Goal: Check status: Check status

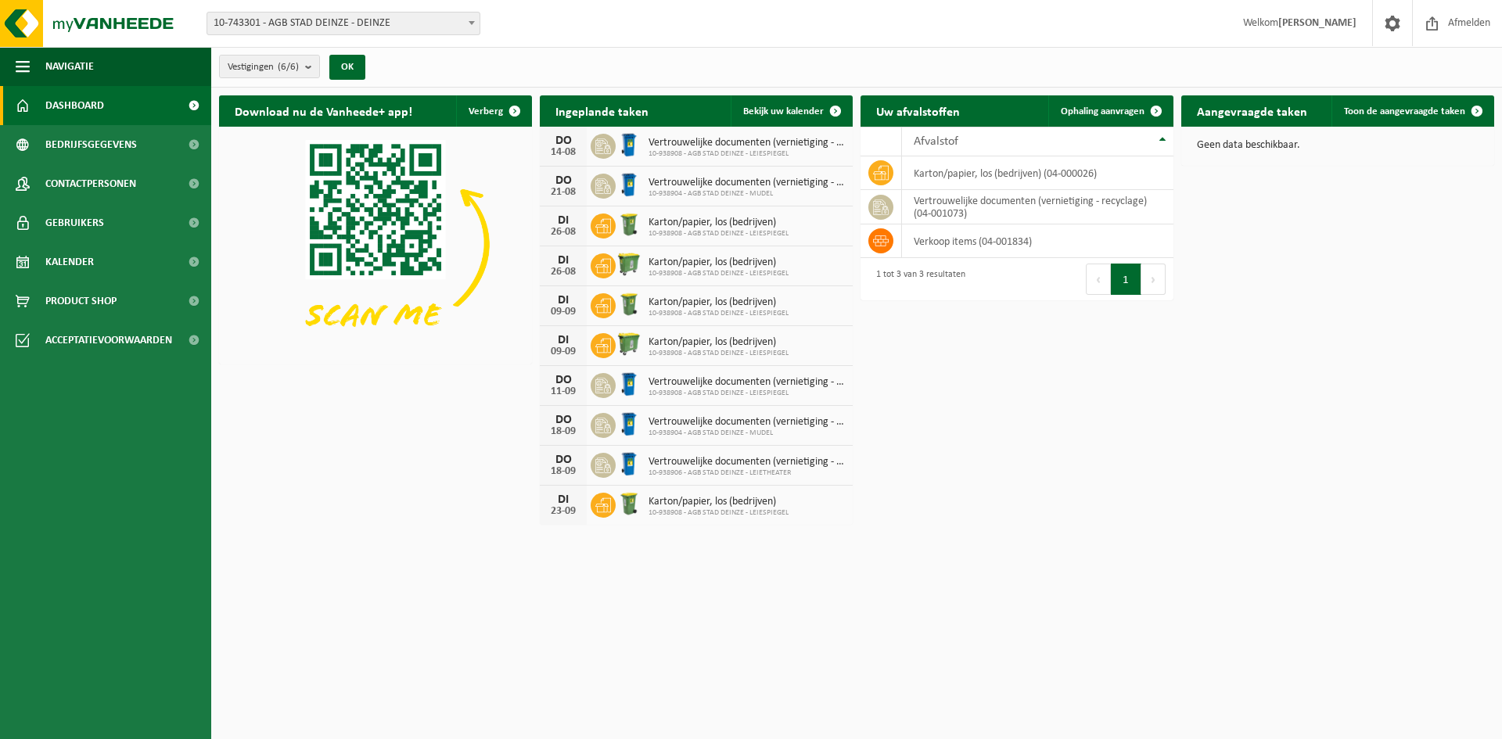
click at [326, 27] on span "10-743301 - AGB STAD DEINZE - DEINZE" at bounding box center [343, 24] width 272 height 22
select select "138162"
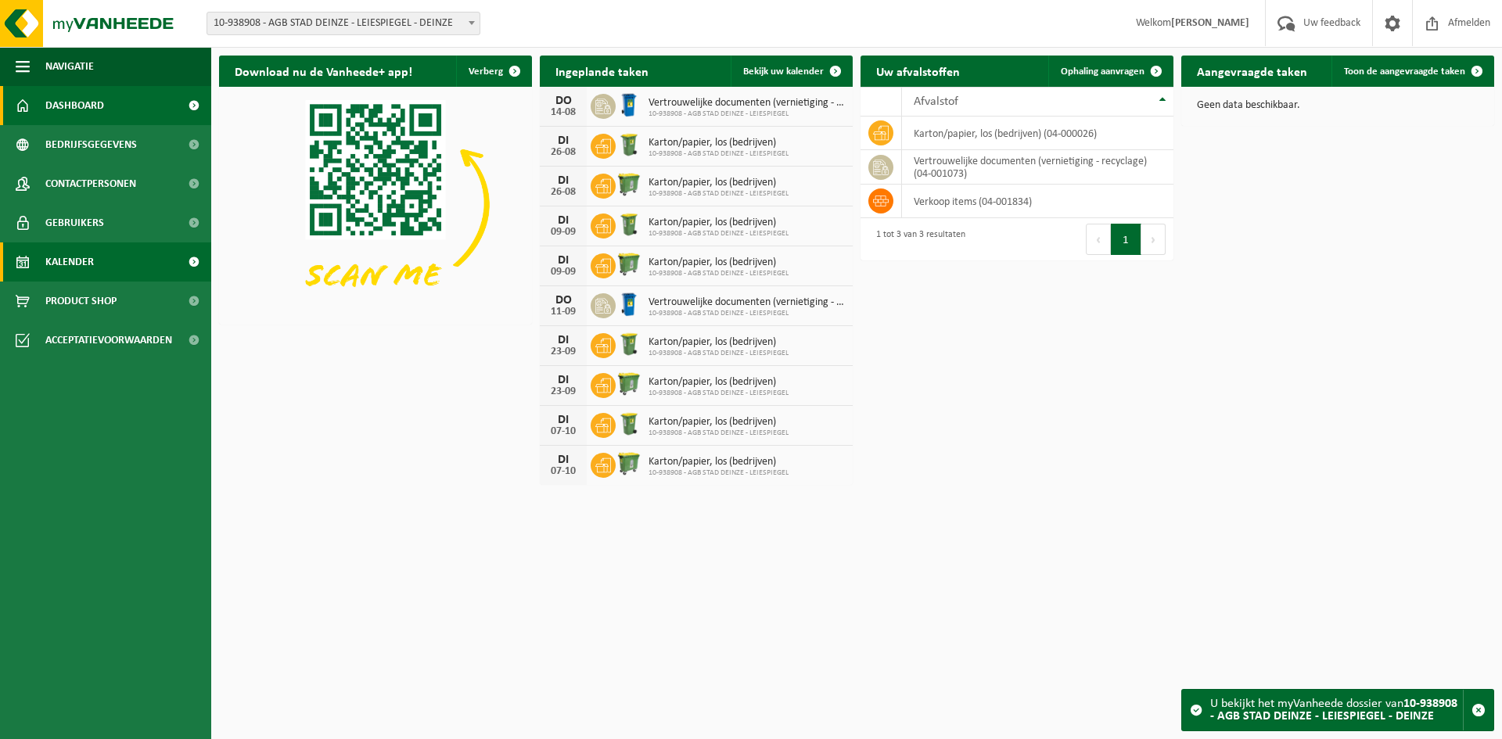
click at [95, 250] on link "Kalender" at bounding box center [105, 262] width 211 height 39
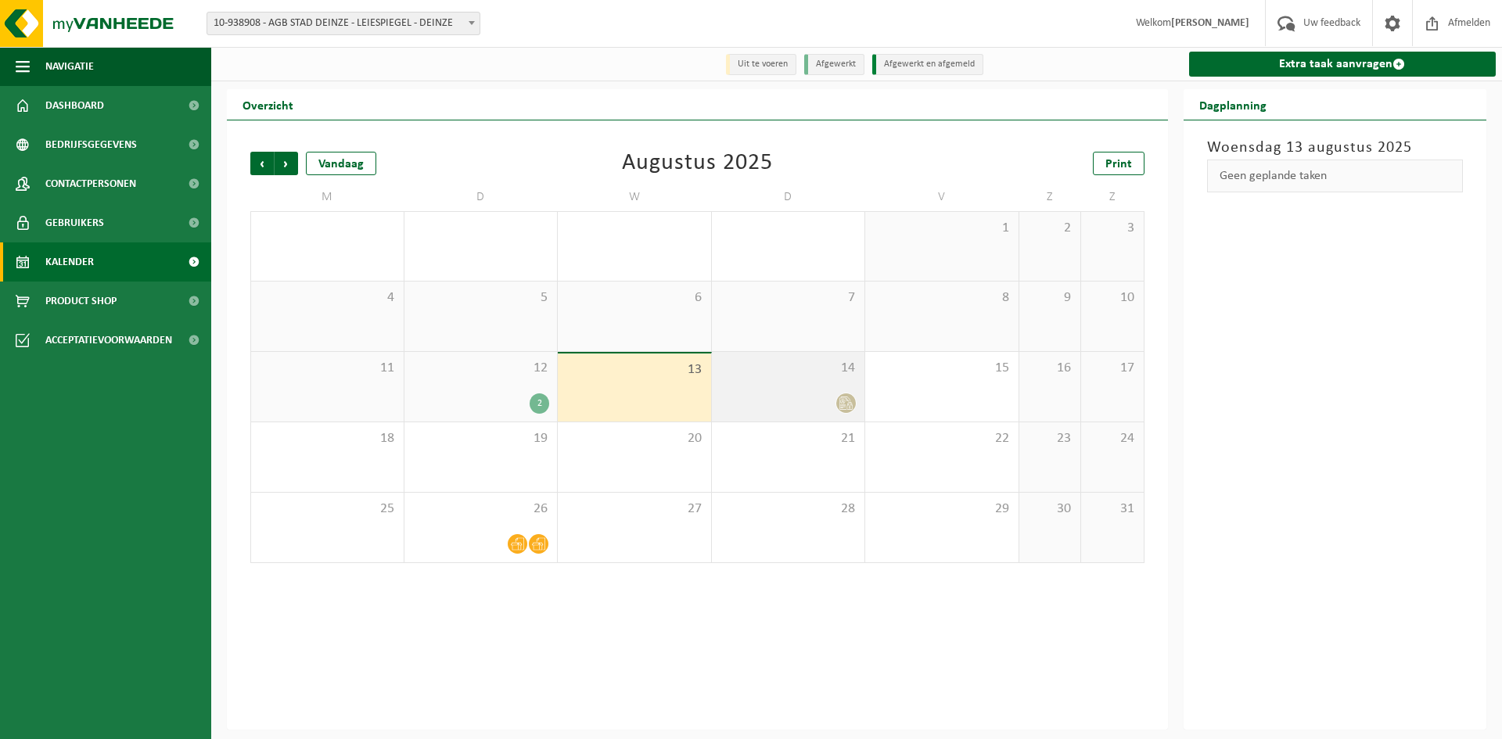
click at [849, 395] on span at bounding box center [846, 404] width 20 height 20
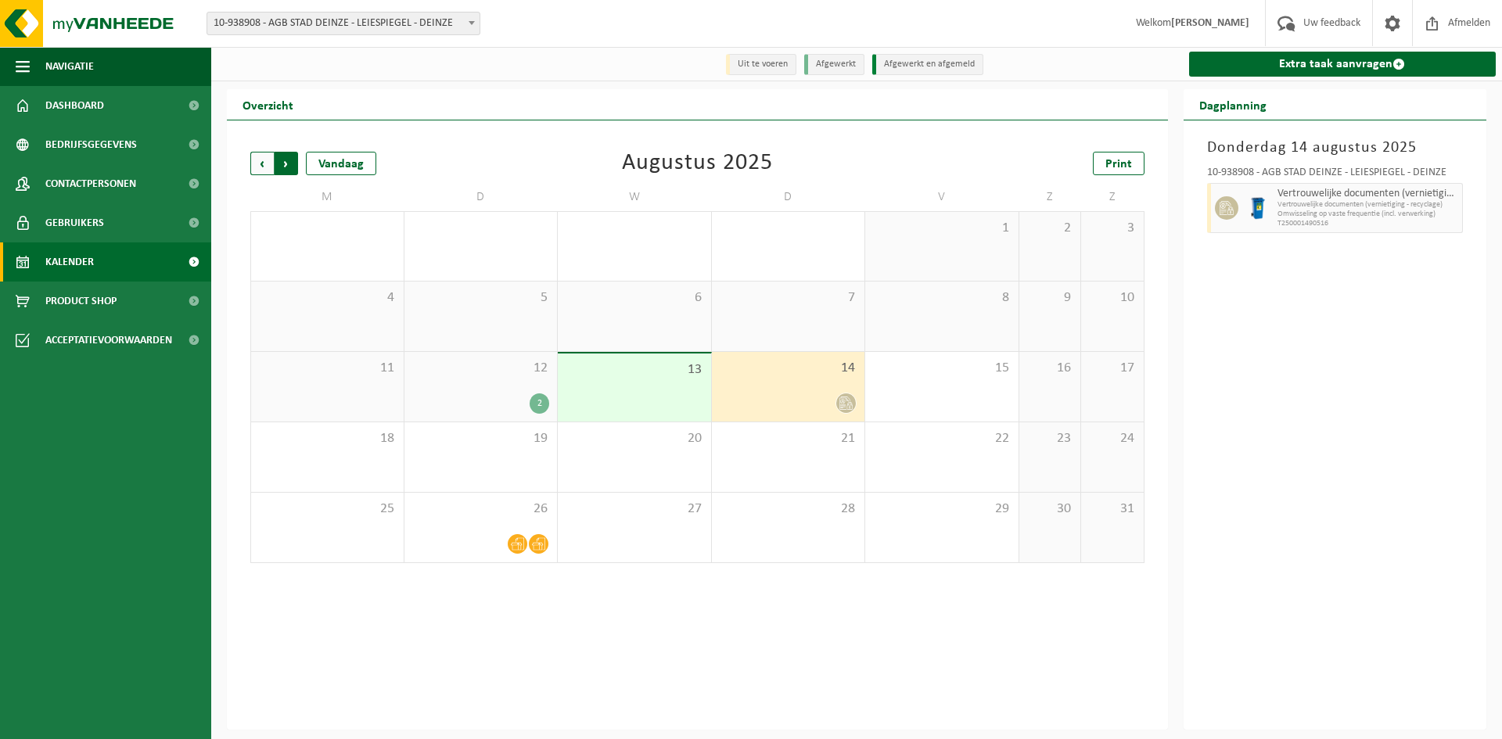
click at [266, 165] on span "Vorige" at bounding box center [261, 163] width 23 height 23
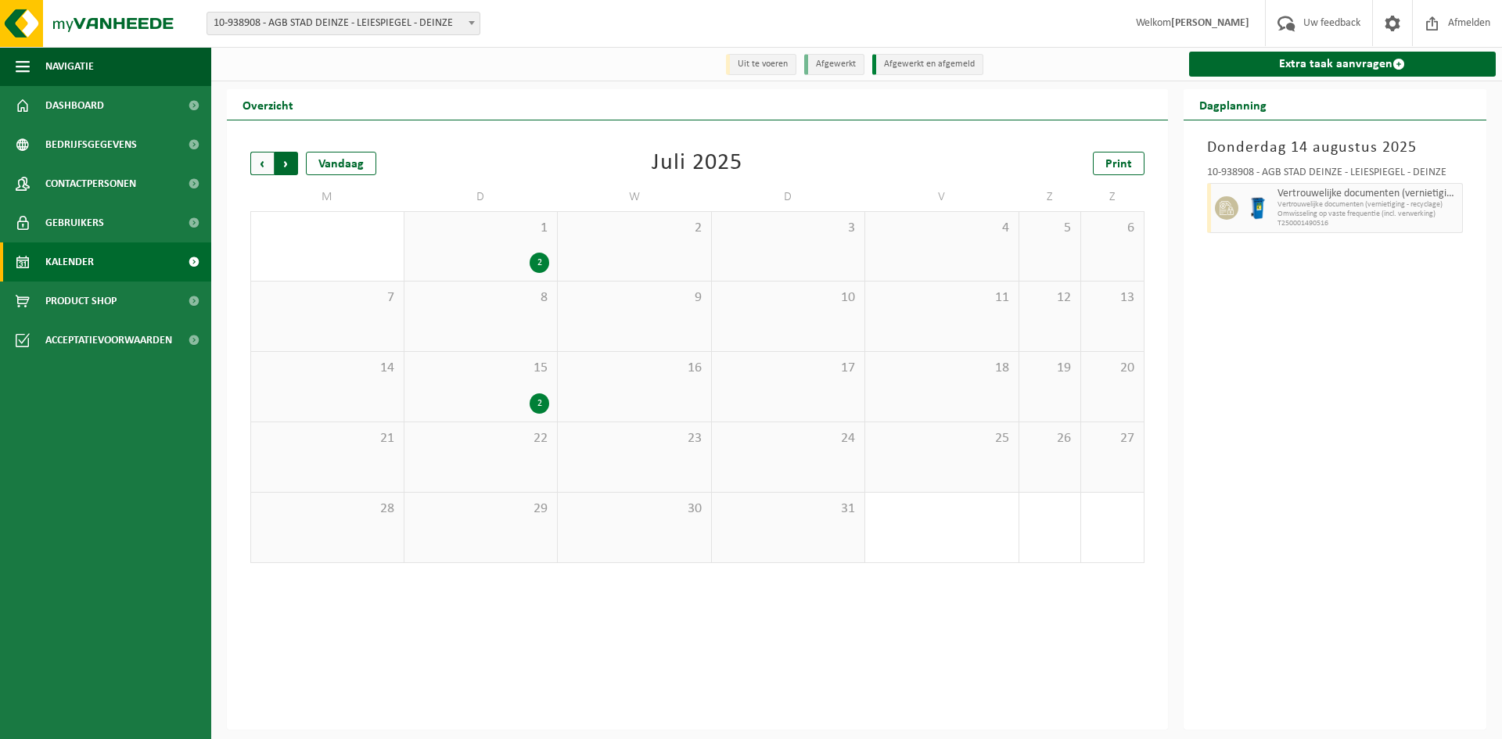
click at [259, 171] on span "Vorige" at bounding box center [261, 163] width 23 height 23
click at [291, 166] on span "Volgende" at bounding box center [286, 163] width 23 height 23
click at [289, 171] on span "Volgende" at bounding box center [286, 163] width 23 height 23
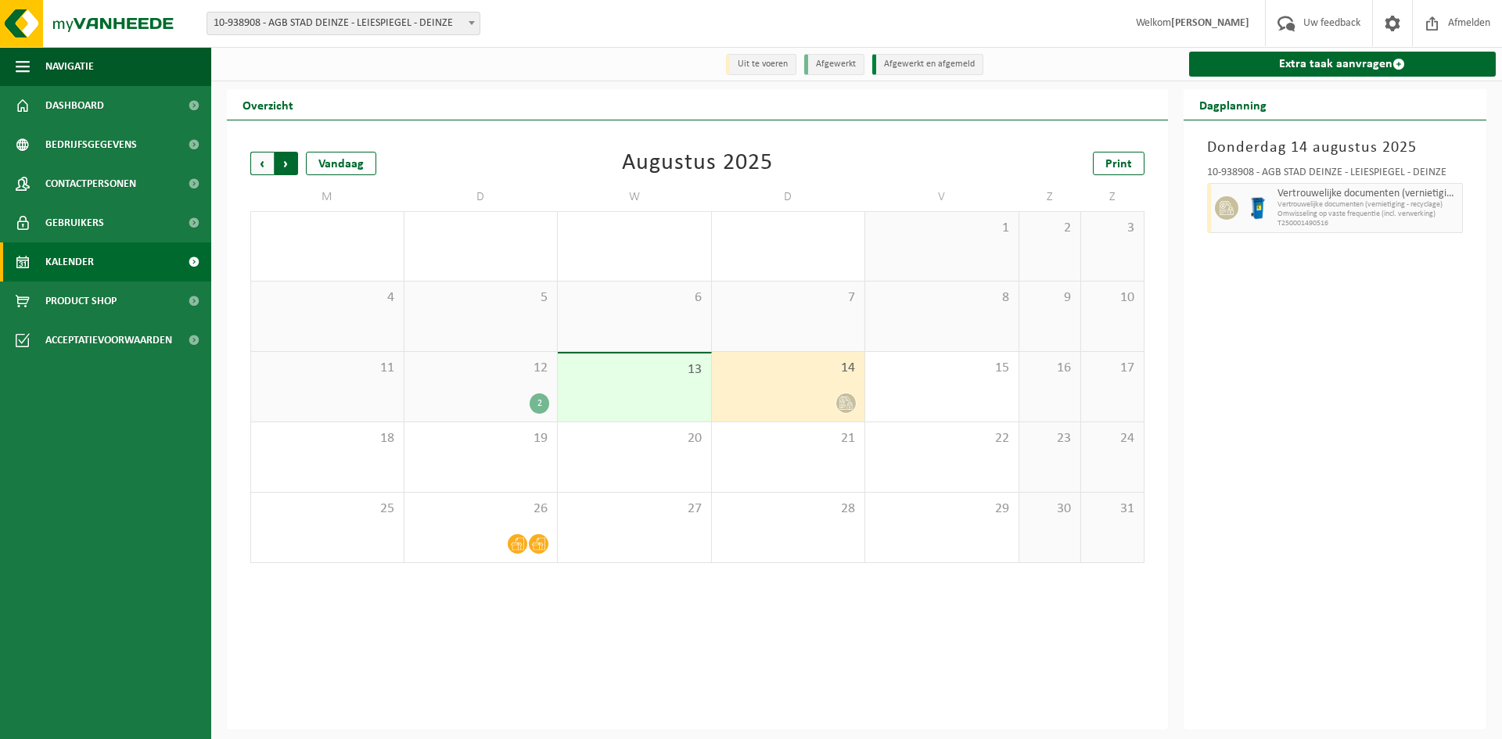
click at [268, 167] on span "Vorige" at bounding box center [261, 163] width 23 height 23
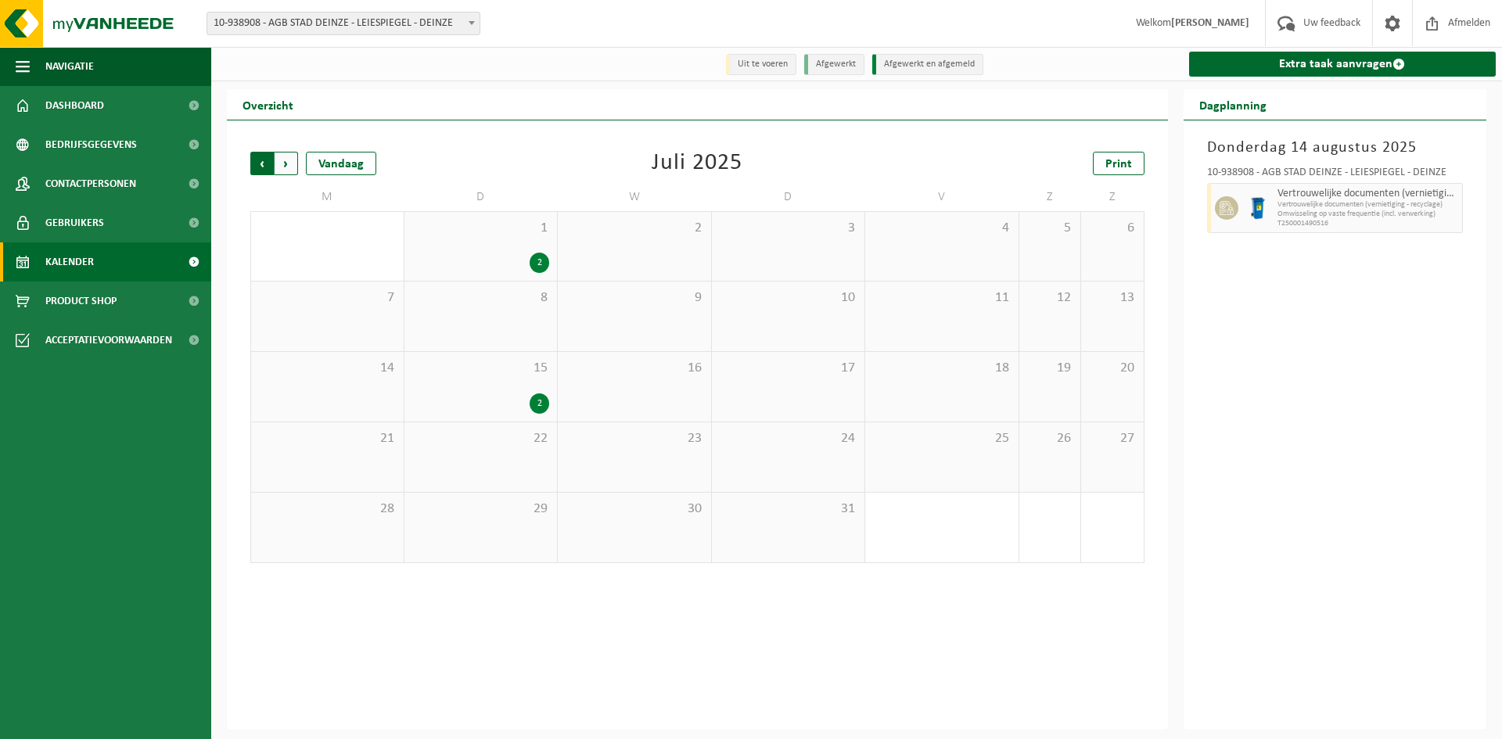
click at [282, 168] on span "Volgende" at bounding box center [286, 163] width 23 height 23
